Goal: Task Accomplishment & Management: Use online tool/utility

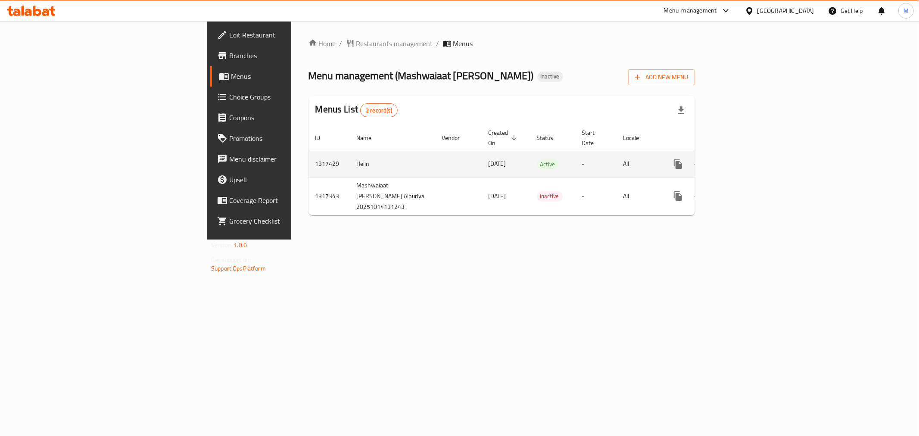
click at [745, 159] on icon "enhanced table" at bounding box center [740, 164] width 10 height 10
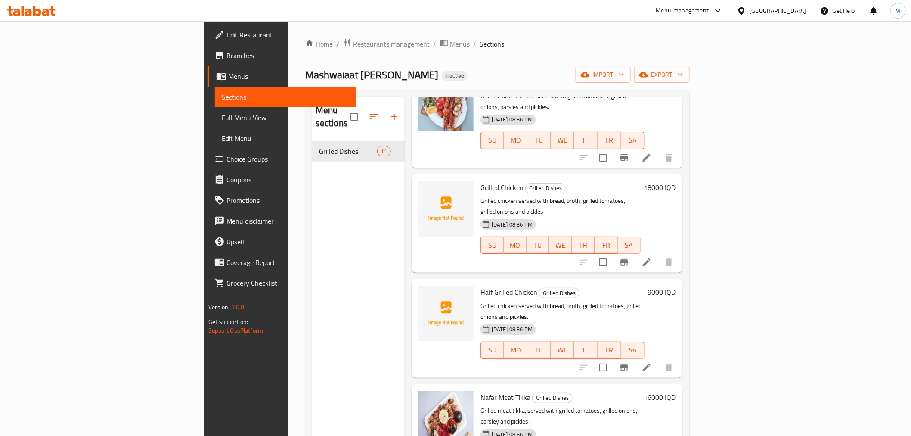
scroll to position [335, 0]
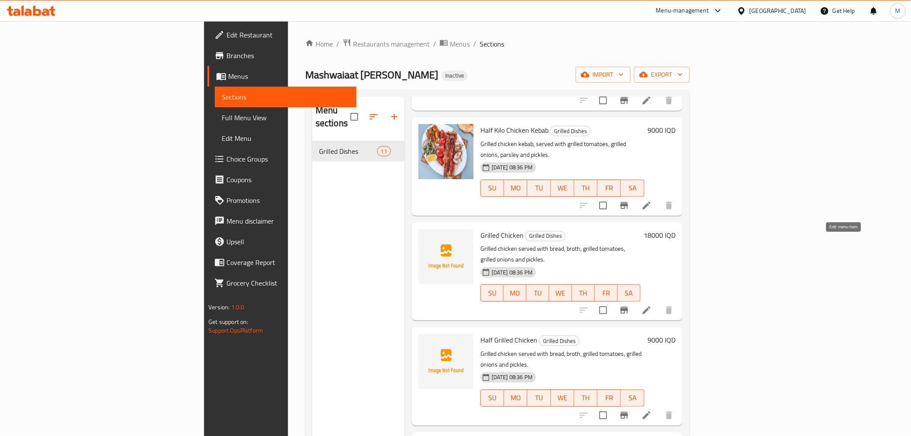
click at [652, 305] on icon at bounding box center [647, 310] width 10 height 10
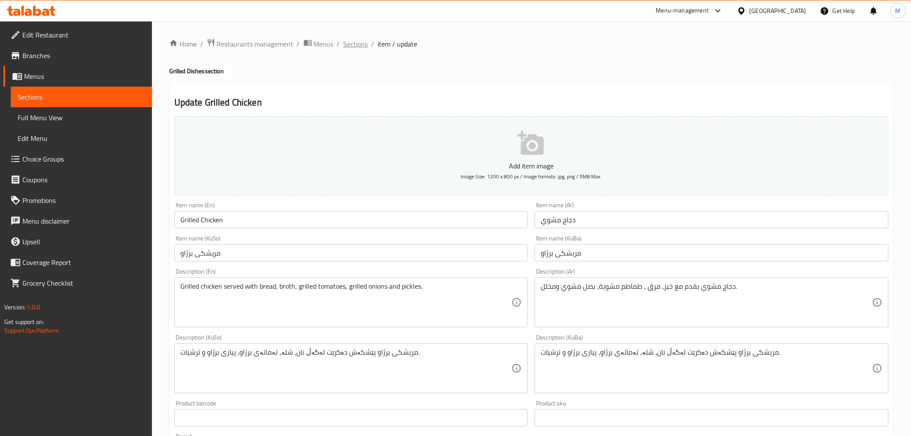
click at [351, 46] on span "Sections" at bounding box center [356, 44] width 25 height 10
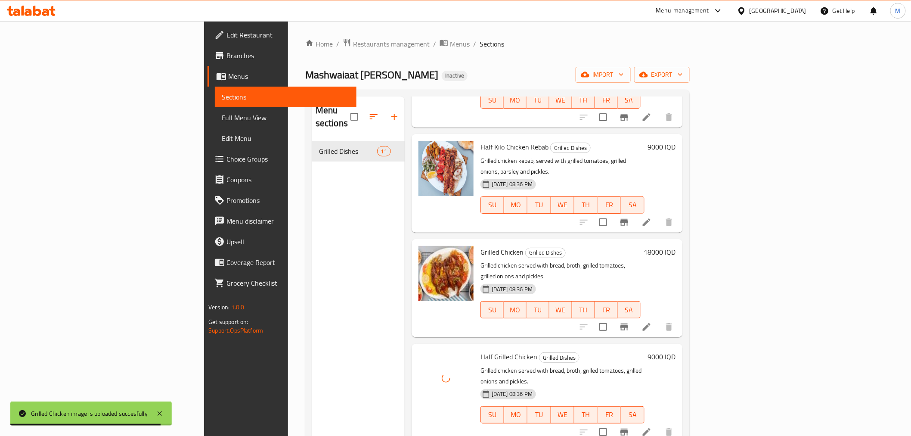
scroll to position [335, 0]
